Goal: Transaction & Acquisition: Purchase product/service

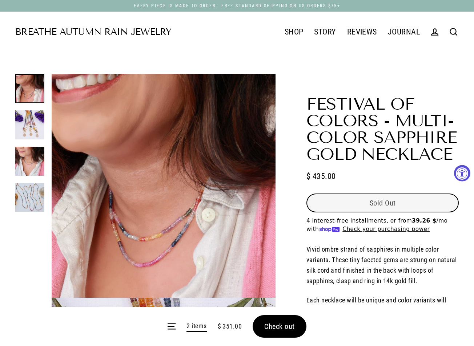
select select "3"
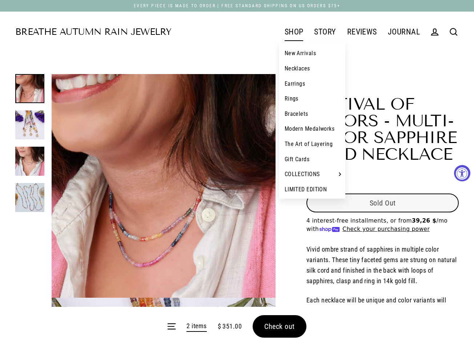
click at [291, 33] on link "SHOP" at bounding box center [294, 32] width 30 height 18
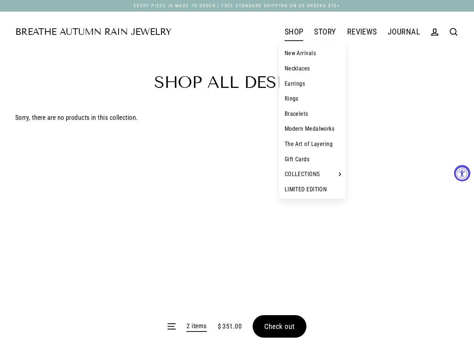
click at [291, 33] on link "SHOP" at bounding box center [294, 32] width 30 height 18
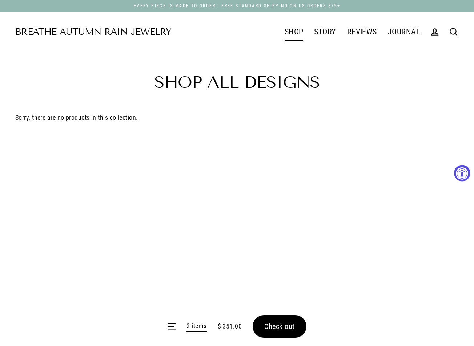
click at [241, 113] on main "Shop All Designs Sorry, there are no products in this collection." at bounding box center [237, 179] width 474 height 254
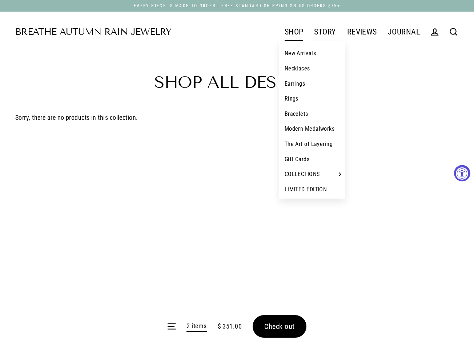
click at [300, 36] on link "SHOP" at bounding box center [294, 32] width 30 height 18
drag, startPoint x: 298, startPoint y: 61, endPoint x: 302, endPoint y: 54, distance: 8.2
click at [302, 54] on link "New Arrivals" at bounding box center [312, 53] width 67 height 15
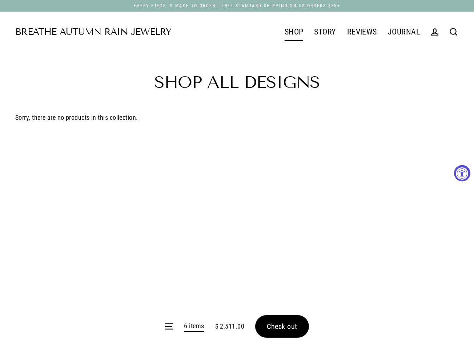
click at [172, 35] on ul "SHOP New Arrivals Necklaces Earrings Rings Bracelets Modern Medalworks The Art …" at bounding box center [298, 32] width 254 height 18
click at [241, 141] on main "Shop All Designs Sorry, there are no products in this collection." at bounding box center [237, 179] width 474 height 254
click at [386, 213] on main "Shop All Designs Sorry, there are no products in this collection." at bounding box center [237, 179] width 474 height 254
drag, startPoint x: 386, startPoint y: 213, endPoint x: 295, endPoint y: 268, distance: 106.4
click at [365, 221] on main "Shop All Designs Sorry, there are no products in this collection." at bounding box center [237, 179] width 474 height 254
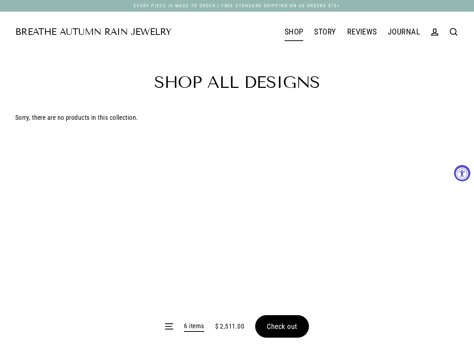
click at [306, 243] on main "Shop All Designs Sorry, there are no products in this collection." at bounding box center [237, 179] width 474 height 254
click at [47, 0] on div "Every Piece is Made to Order | Free Standard Shipping on US Orders $75+" at bounding box center [237, 6] width 474 height 12
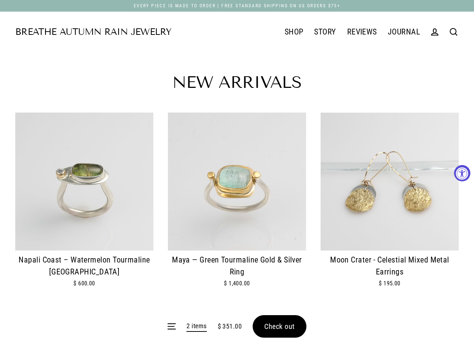
click at [302, 54] on div "New Arrivals" at bounding box center [237, 71] width 473 height 39
click at [112, 184] on img at bounding box center [84, 182] width 138 height 138
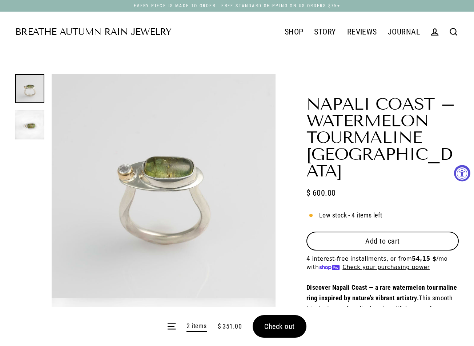
select select "3"
click at [329, 232] on button "Add to cart" at bounding box center [382, 241] width 152 height 19
click at [372, 237] on span "Add to cart" at bounding box center [382, 241] width 35 height 9
drag, startPoint x: 436, startPoint y: 201, endPoint x: 484, endPoint y: 200, distance: 48.4
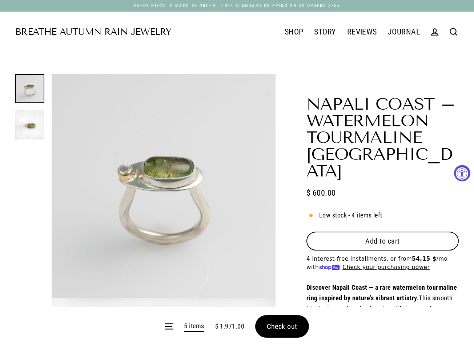
drag, startPoint x: 415, startPoint y: 240, endPoint x: 409, endPoint y: 237, distance: 6.7
click at [413, 256] on span "54,15 $" at bounding box center [424, 259] width 25 height 7
click at [378, 237] on span "Add to cart" at bounding box center [382, 241] width 35 height 9
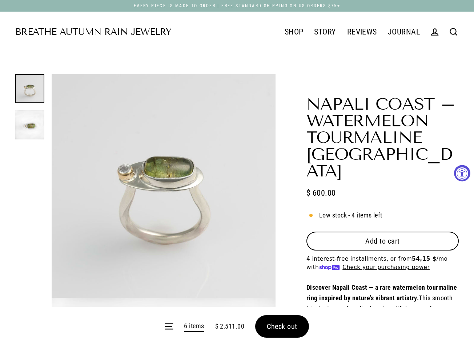
click at [378, 237] on span "Add to cart" at bounding box center [382, 241] width 35 height 9
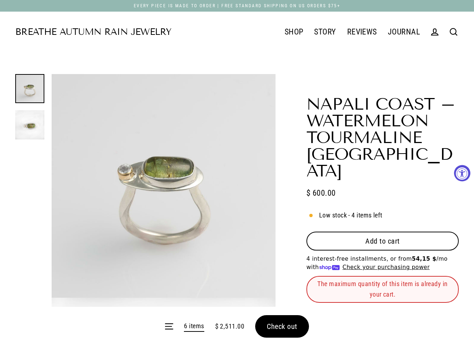
click at [378, 237] on span "Add to cart" at bounding box center [382, 241] width 35 height 9
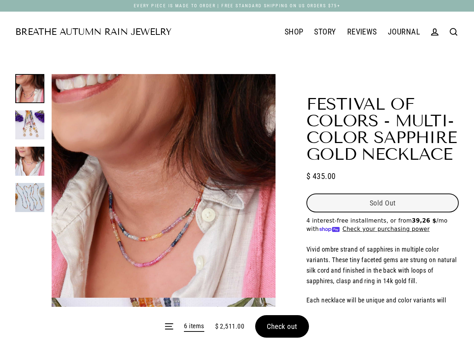
select select "3"
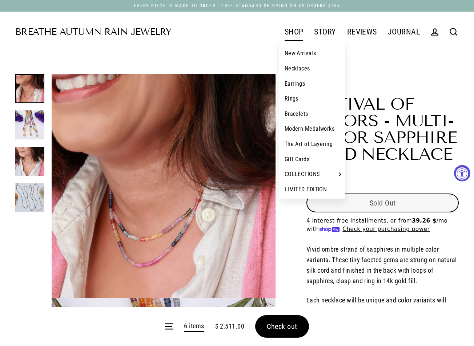
click at [293, 52] on link "New Arrivals" at bounding box center [312, 53] width 67 height 15
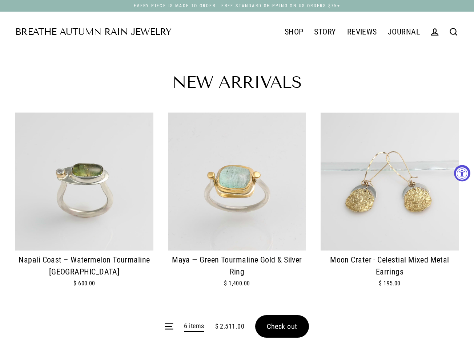
click at [240, 182] on img at bounding box center [237, 182] width 138 height 138
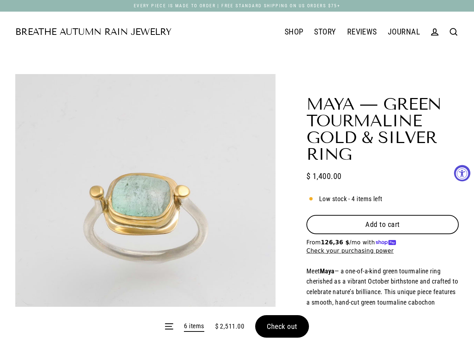
select select "3"
click at [372, 226] on span "Add to cart" at bounding box center [382, 224] width 35 height 9
click at [280, 329] on span "Check out" at bounding box center [282, 326] width 31 height 9
